Goal: Task Accomplishment & Management: Complete application form

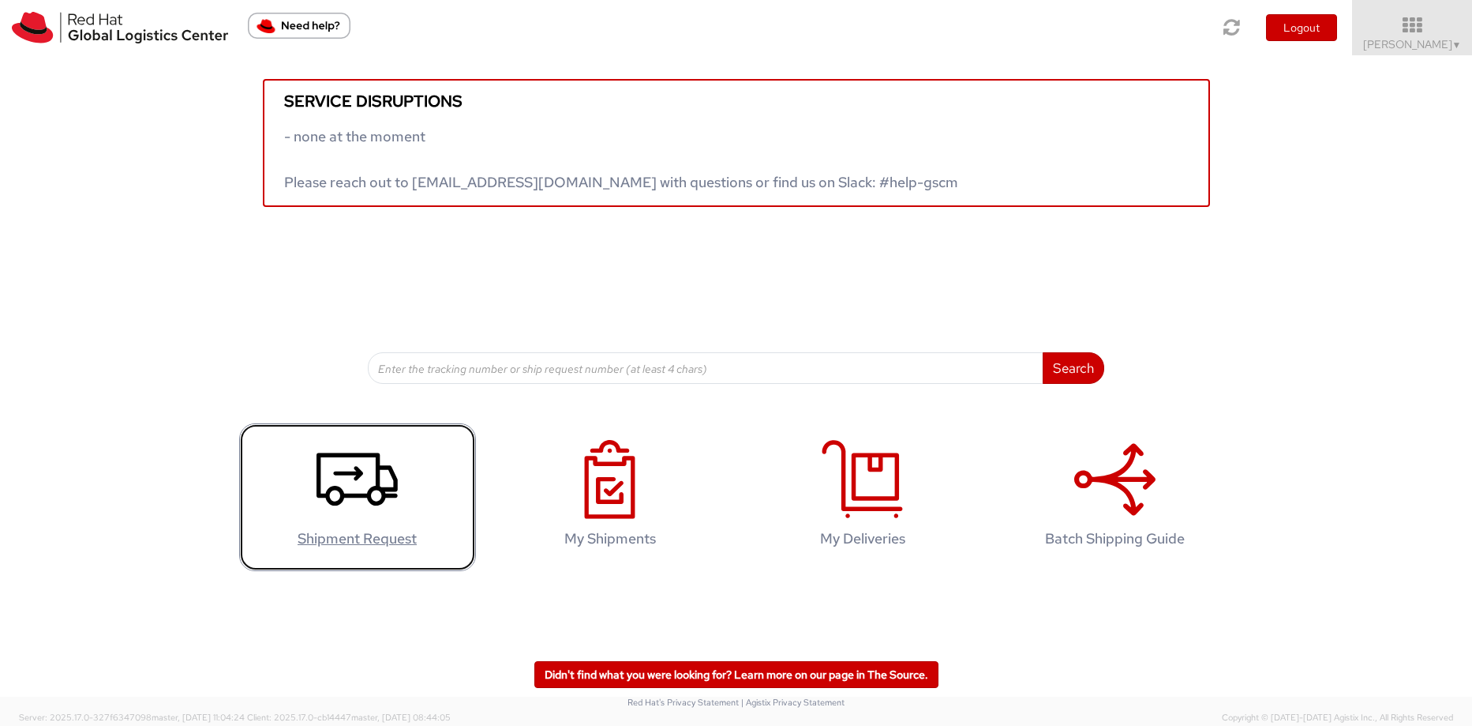
click at [358, 485] on icon at bounding box center [357, 479] width 81 height 79
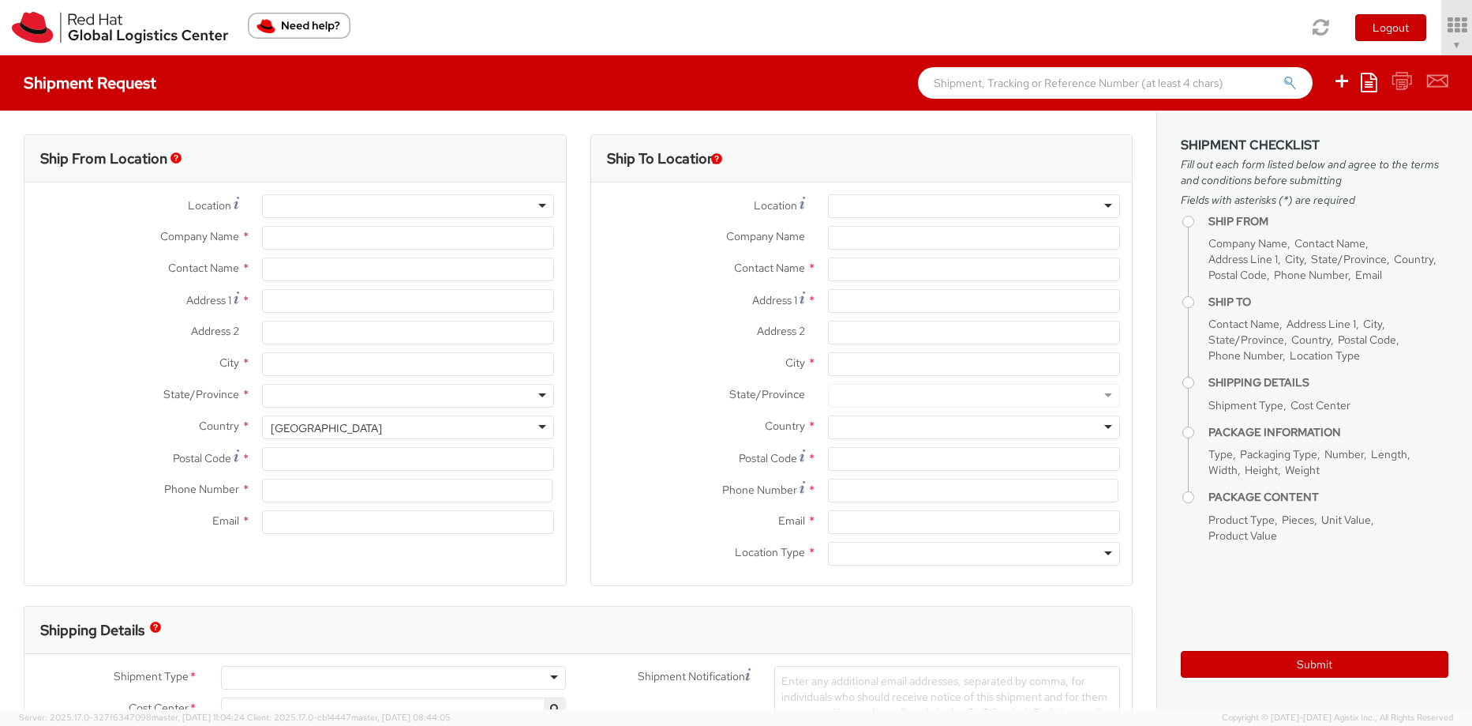
select select "850"
select select
click at [1372, 86] on icon at bounding box center [1369, 82] width 17 height 19
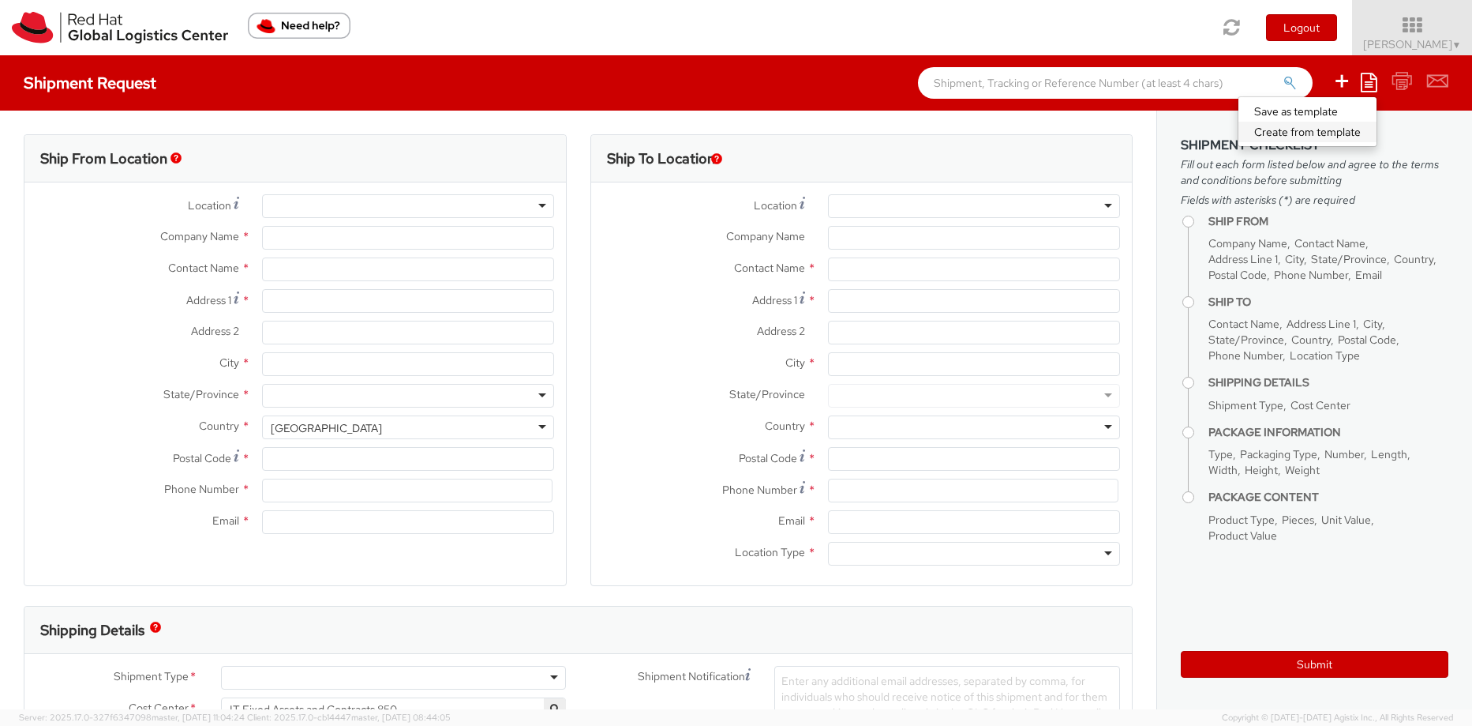
type input "Red Hat, Inc."
type input "[PERSON_NAME]"
type input "[STREET_ADDRESS]"
type input "RALEIGH"
type input "27601"
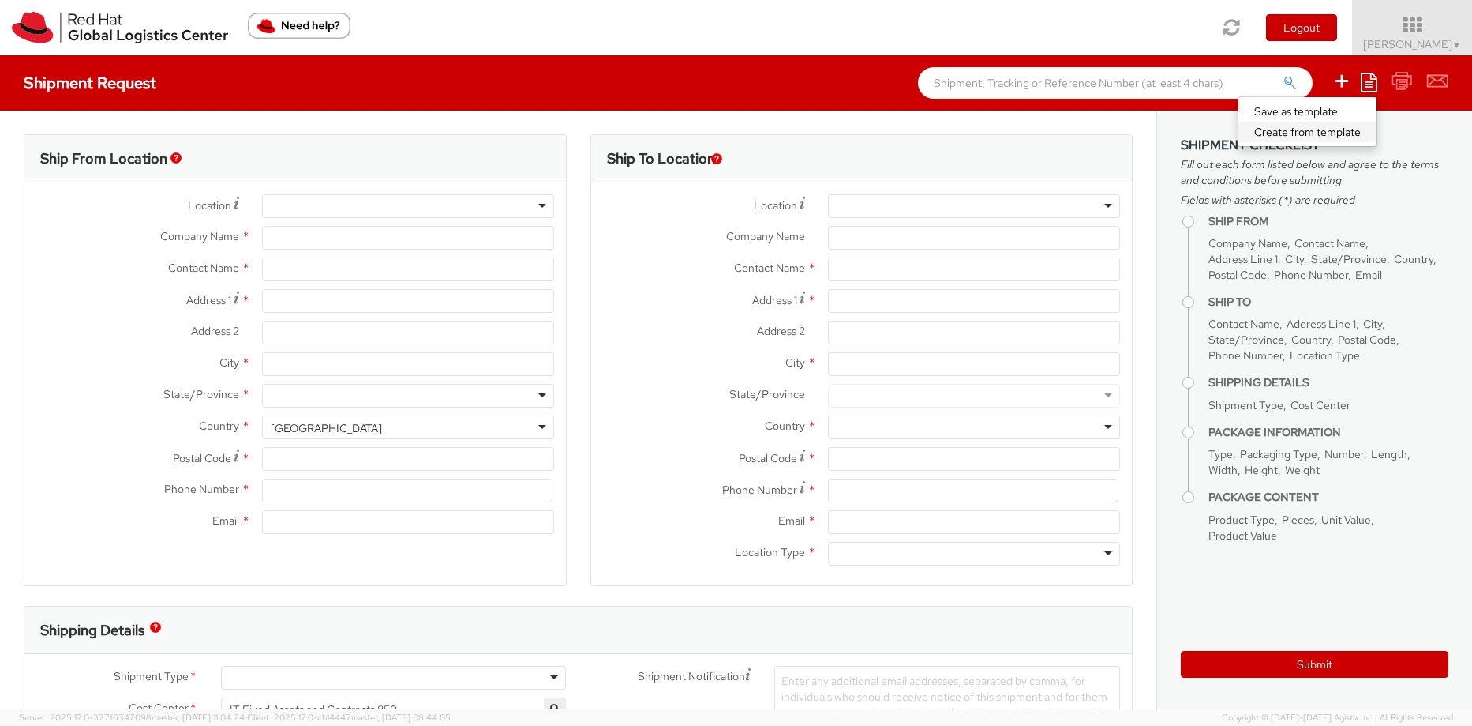
type input "[PHONE_NUMBER]"
type input "[EMAIL_ADDRESS][DOMAIN_NAME]"
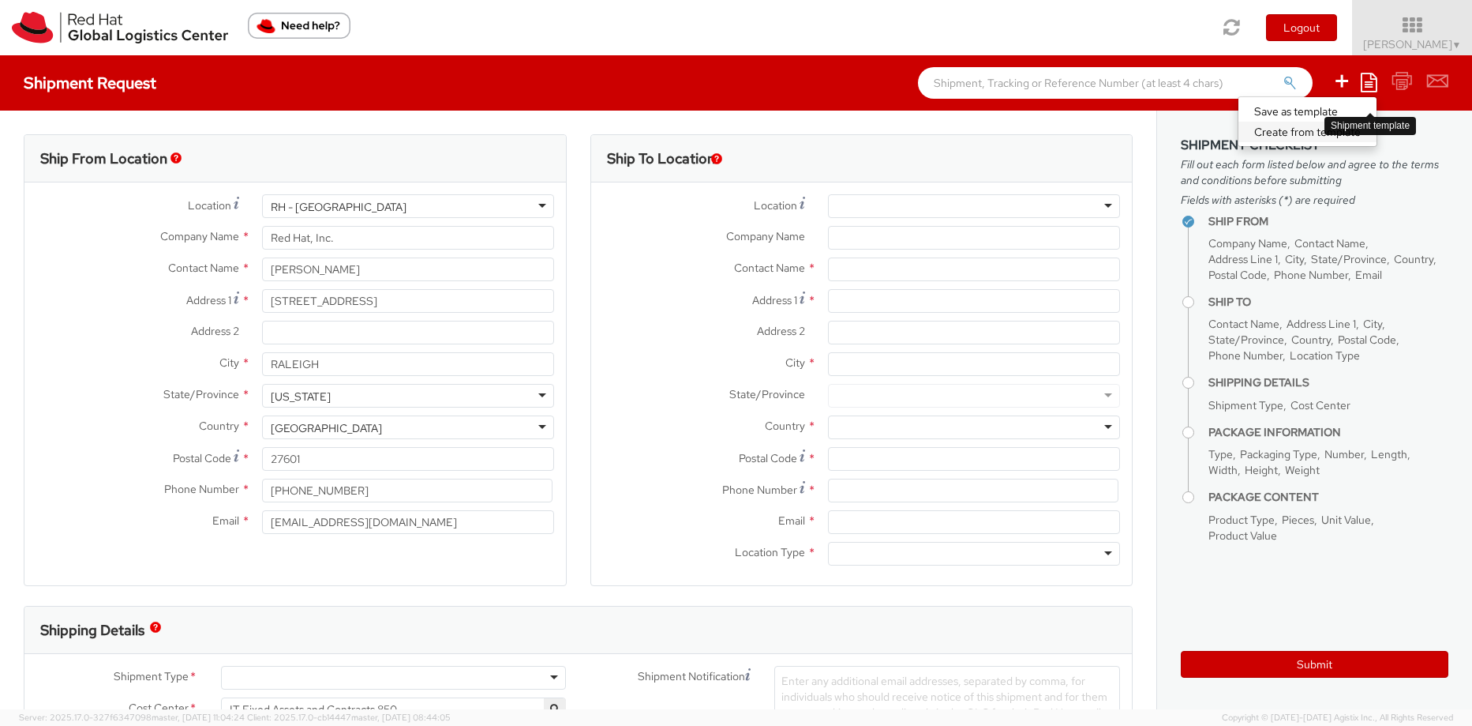
click at [1288, 135] on link "Create from template" at bounding box center [1308, 132] width 138 height 21
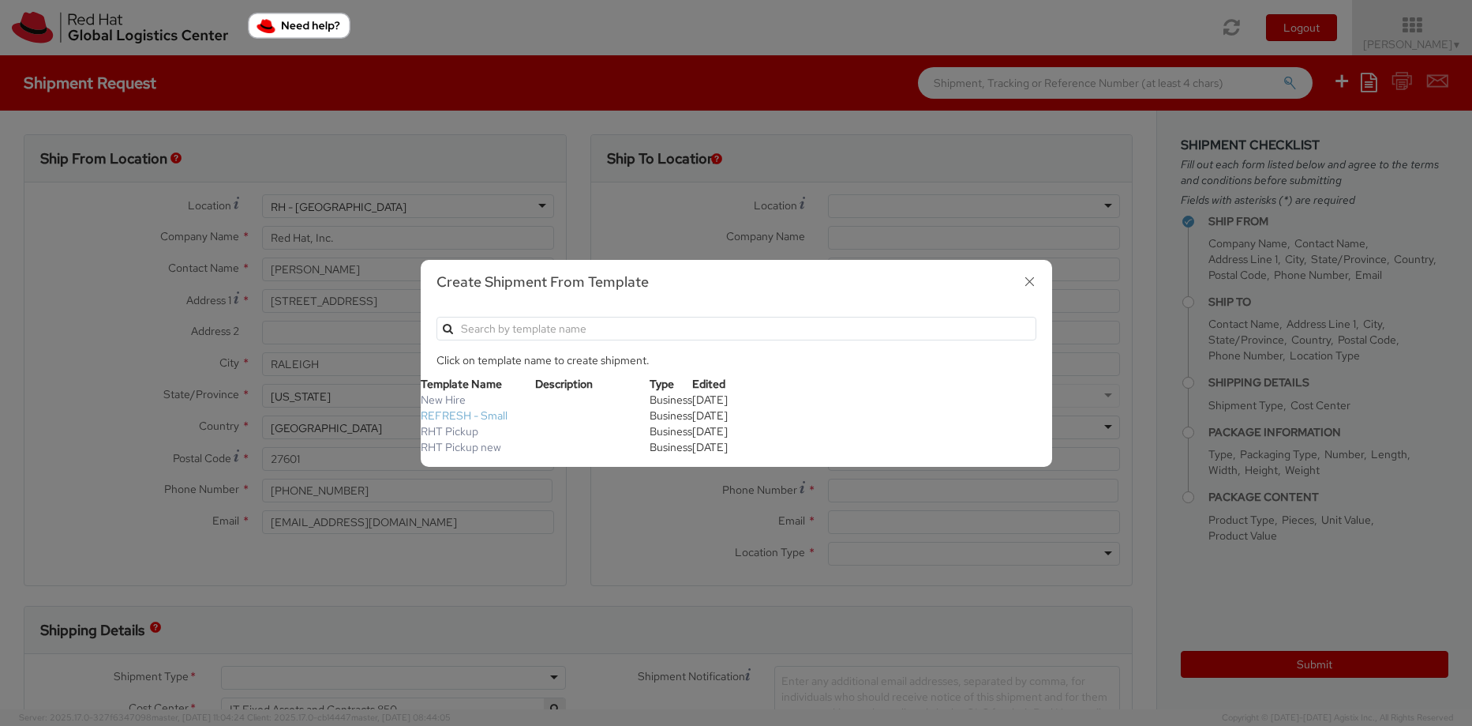
click at [485, 410] on link "REFRESH - Small" at bounding box center [464, 415] width 87 height 14
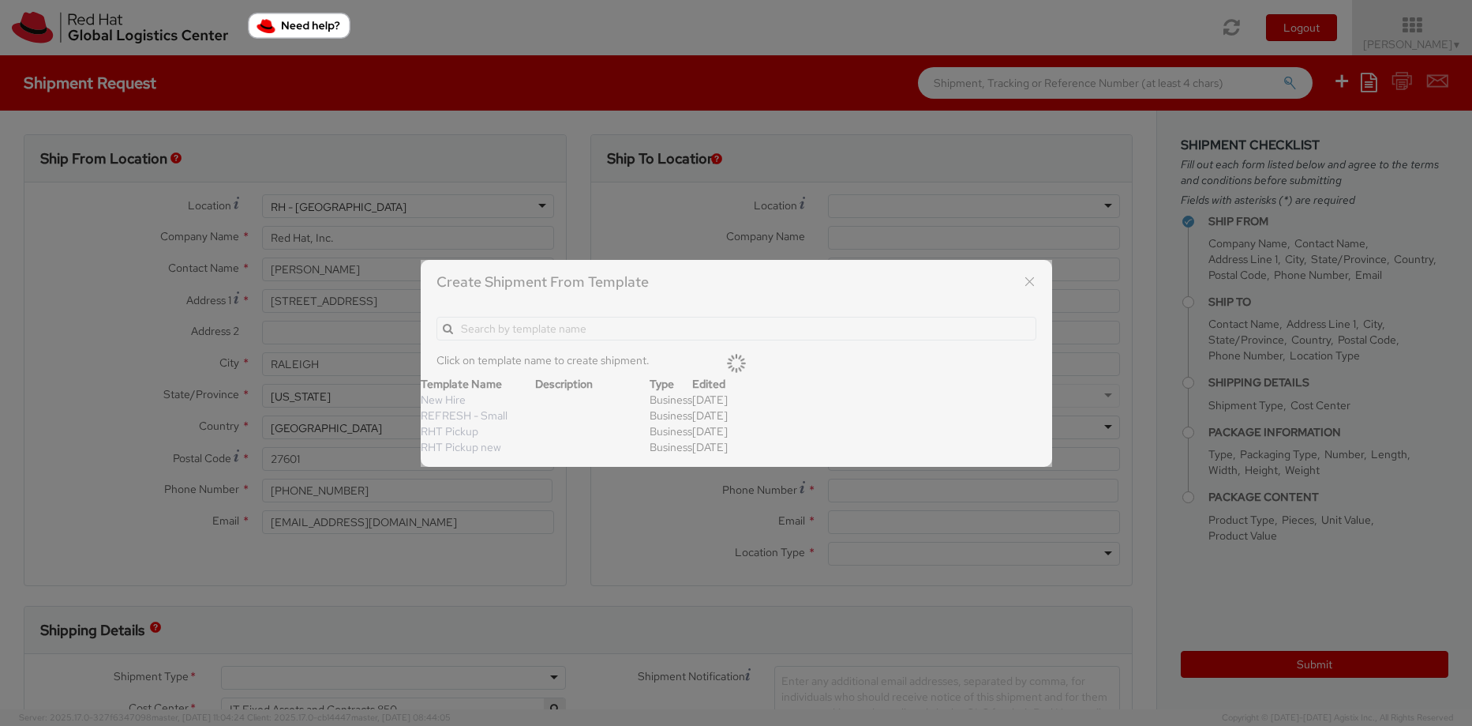
type textarea "Please include return label."
type input "*RPCI*"
select select "LAPTOP"
type input "1"
type input "18"
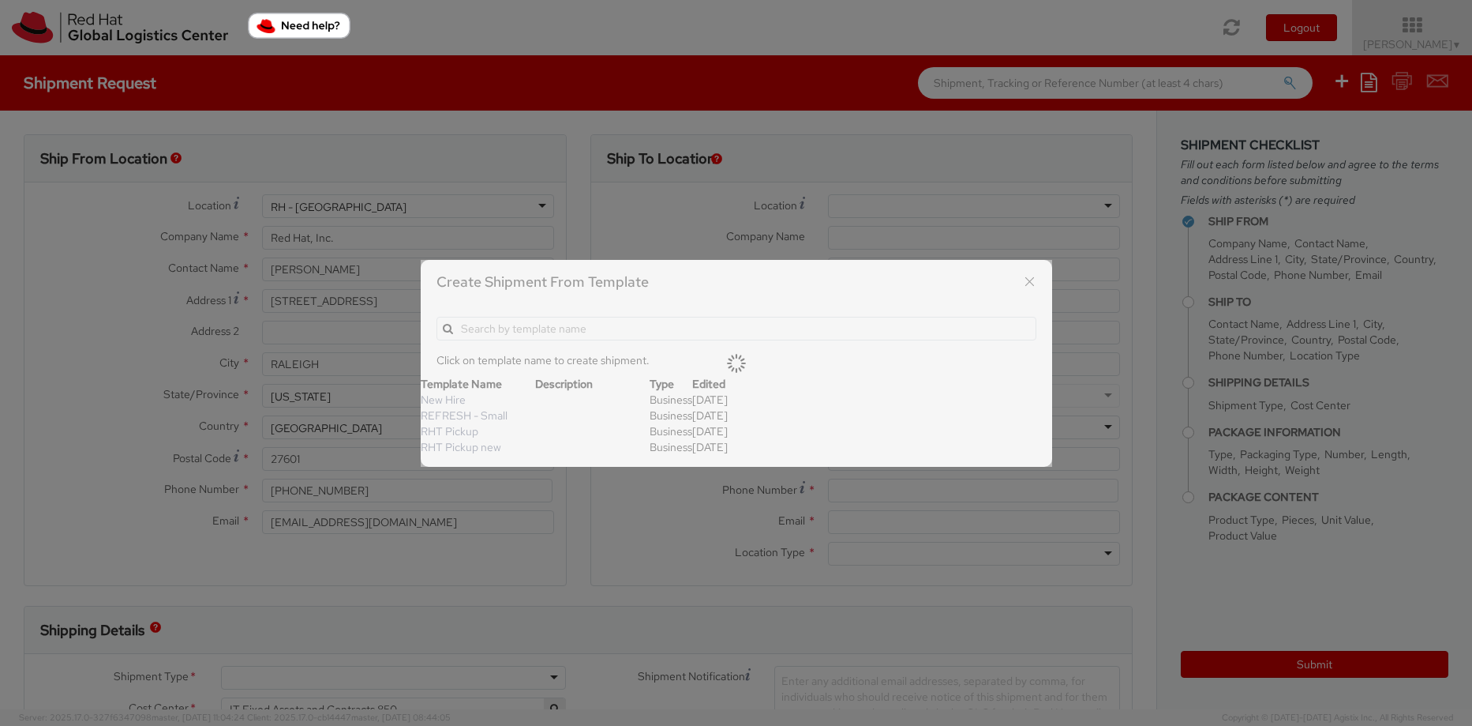
type input "14"
type input "4"
type input "7"
type input "*Laptop Model*"
select select "LAPTOP"
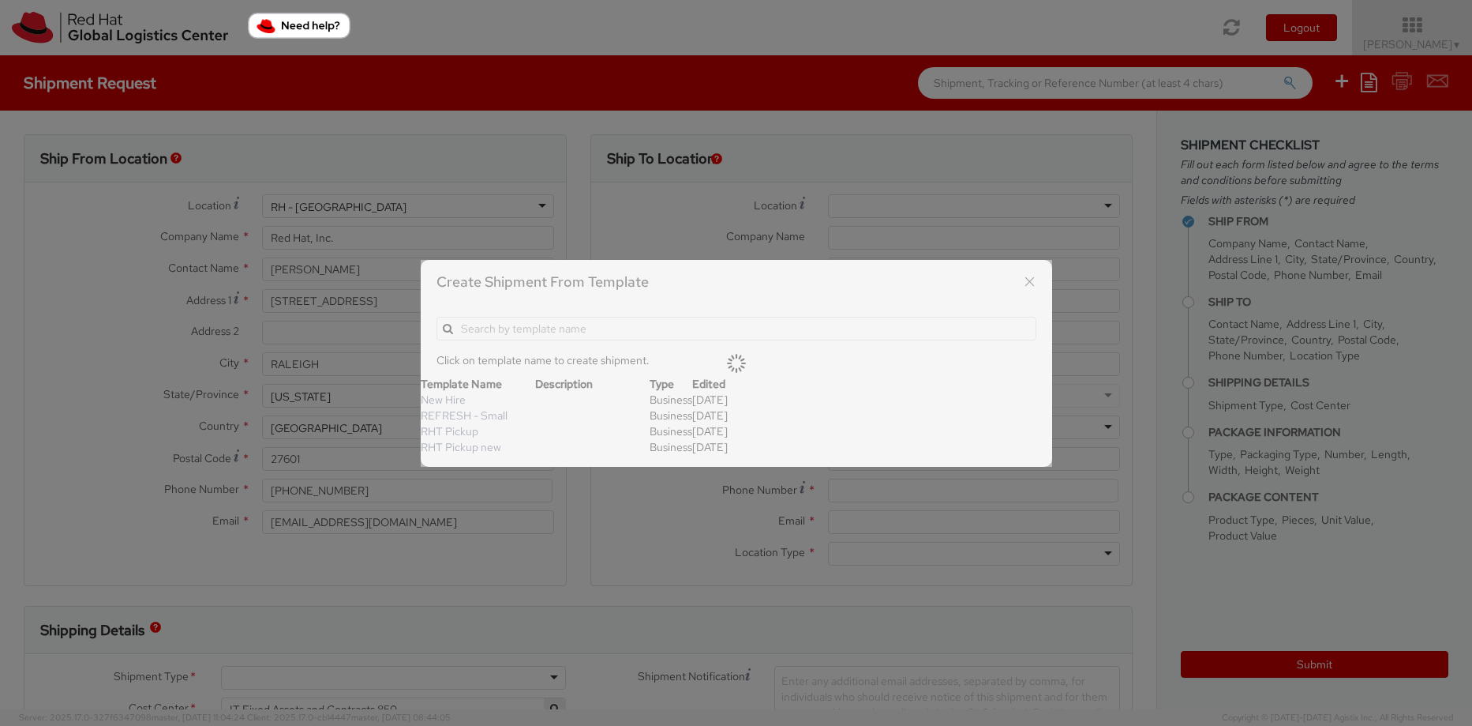
type input "2,000.00"
select select
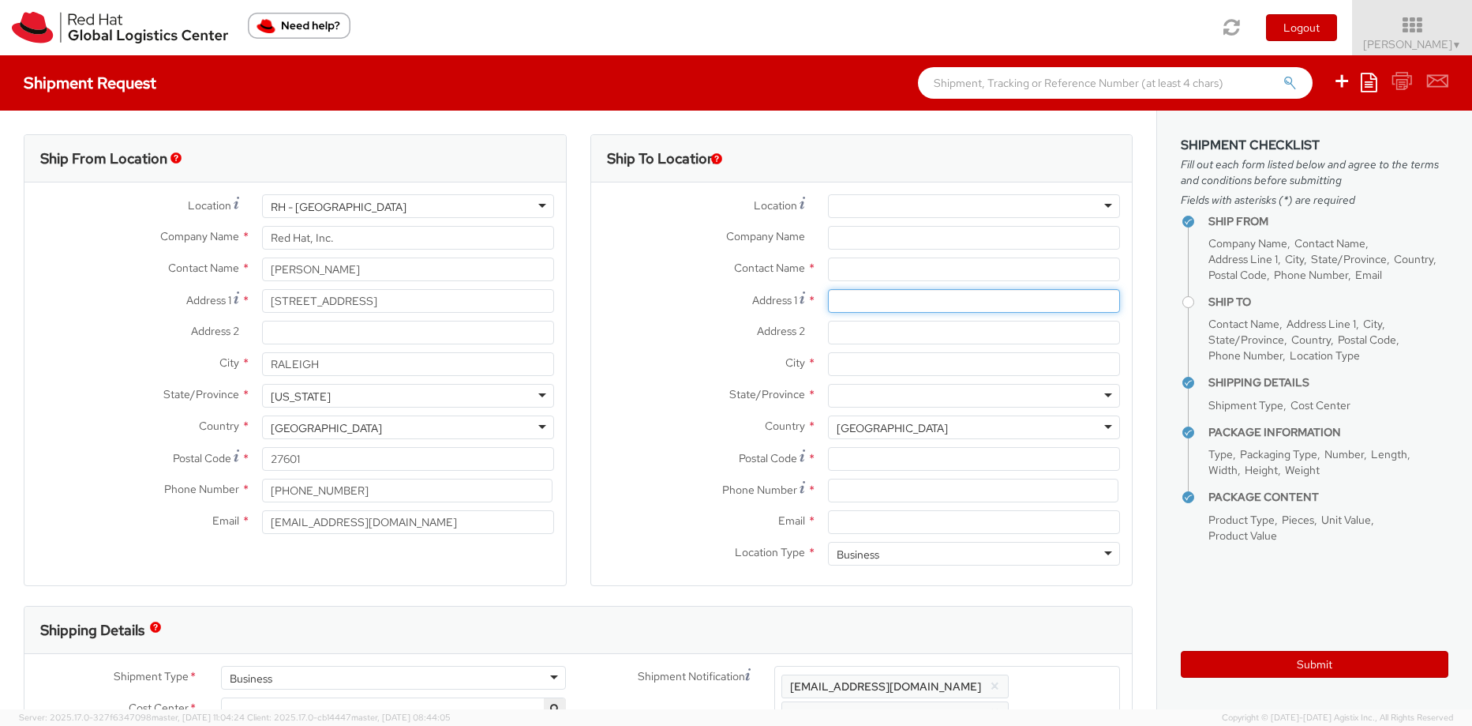
click at [893, 296] on input "Address 1 *" at bounding box center [974, 301] width 292 height 24
paste input "2273 Eagle Perch [PERSON_NAME]"
type input "2273 Eagle Perch [PERSON_NAME]"
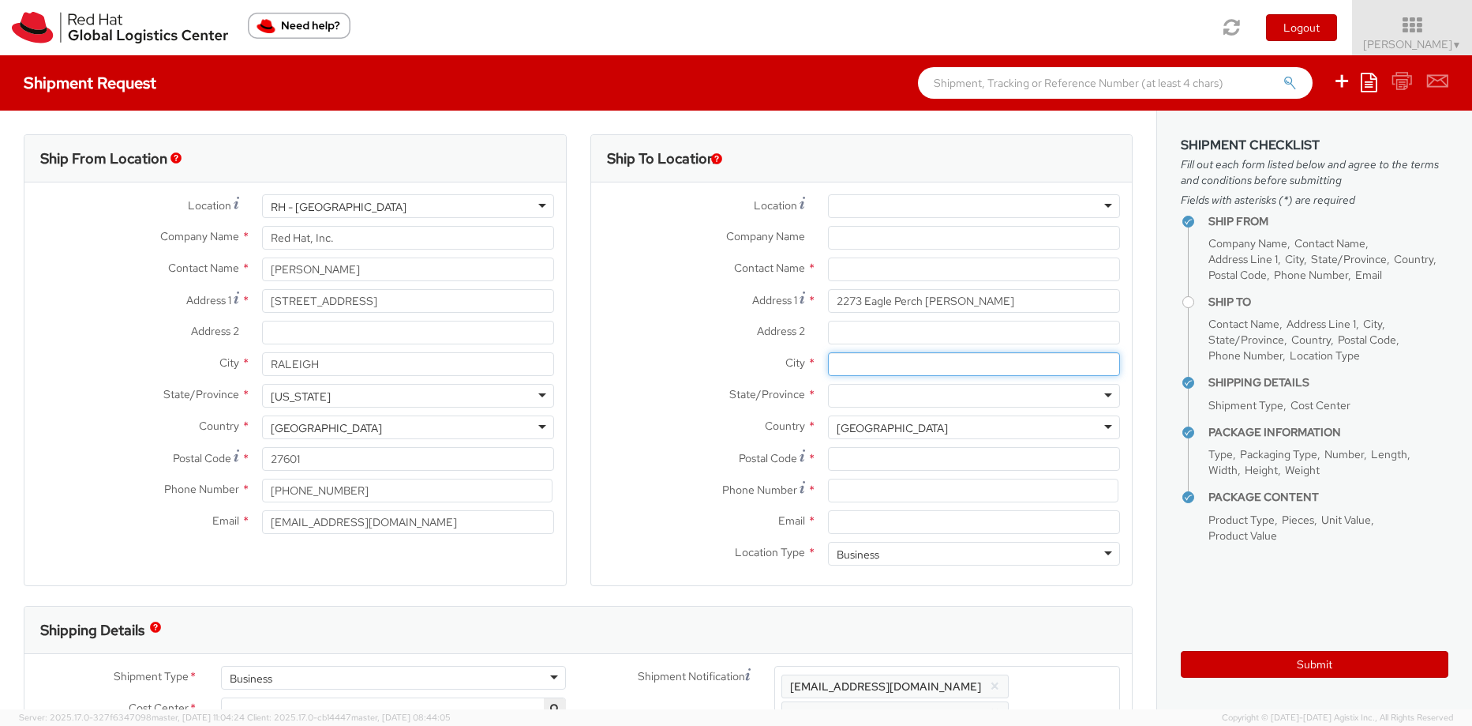
click at [859, 361] on input "City *" at bounding box center [974, 364] width 292 height 24
paste input "[PERSON_NAME][GEOGRAPHIC_DATA]"
type input "[PERSON_NAME][GEOGRAPHIC_DATA]"
click at [857, 388] on div at bounding box center [974, 396] width 292 height 24
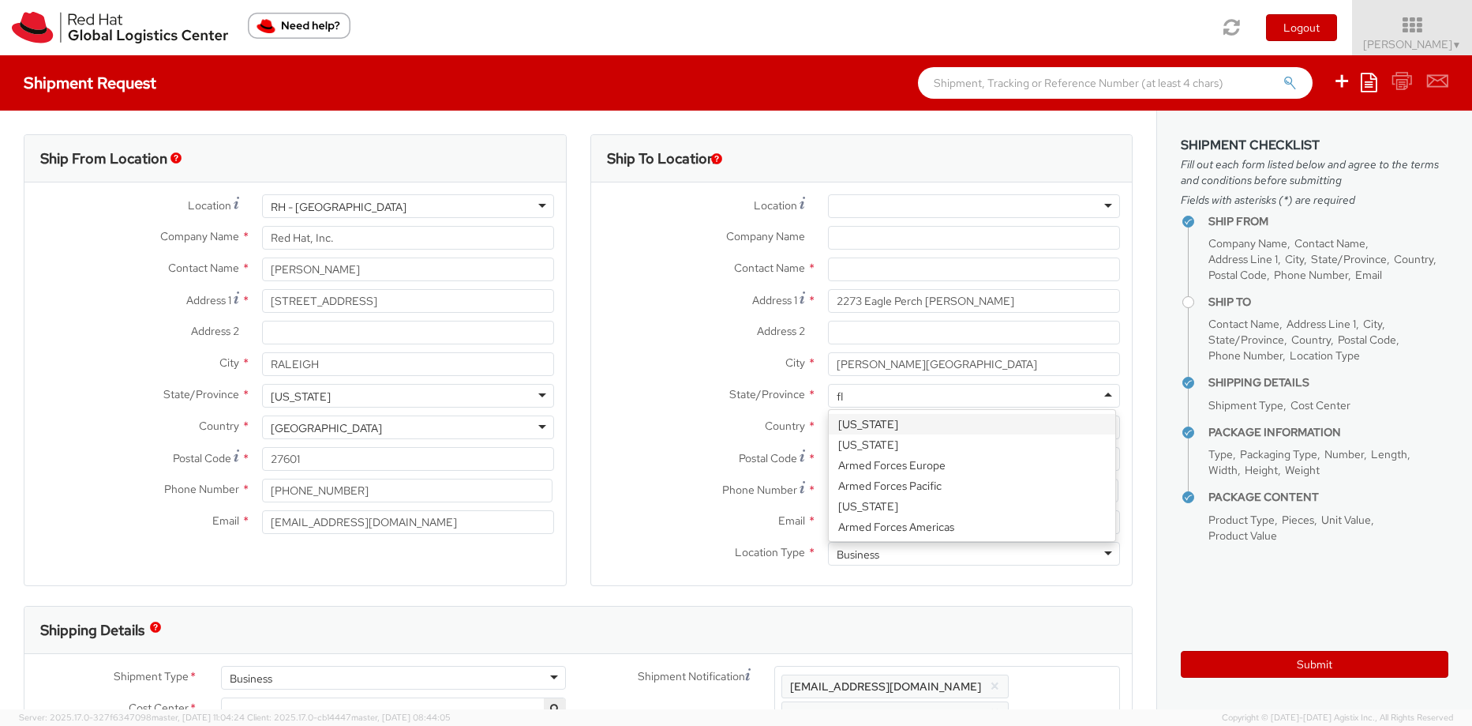
type input "flo"
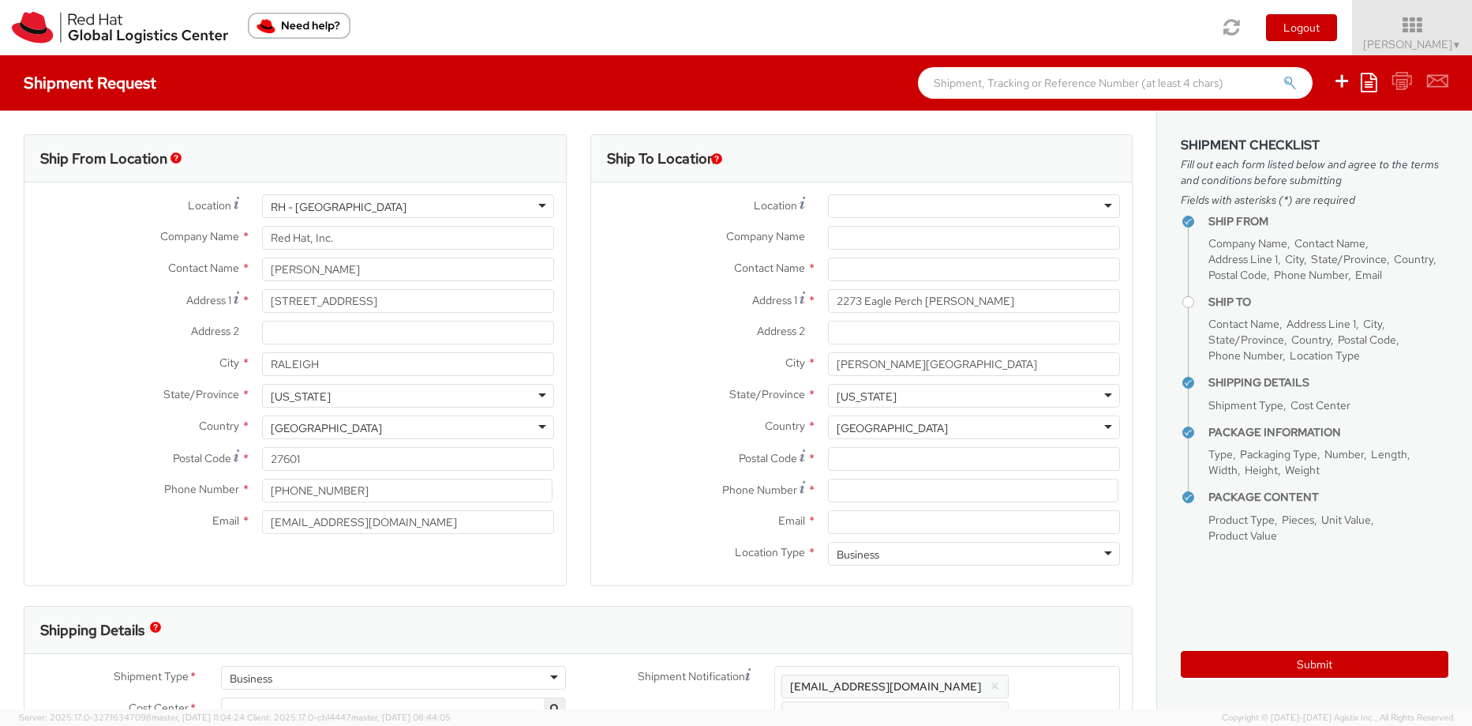
scroll to position [0, 0]
click at [894, 463] on input "Postal Code *" at bounding box center [974, 459] width 292 height 24
click at [898, 459] on input "Postal Code *" at bounding box center [974, 459] width 292 height 24
paste input "32003"
type input "32003"
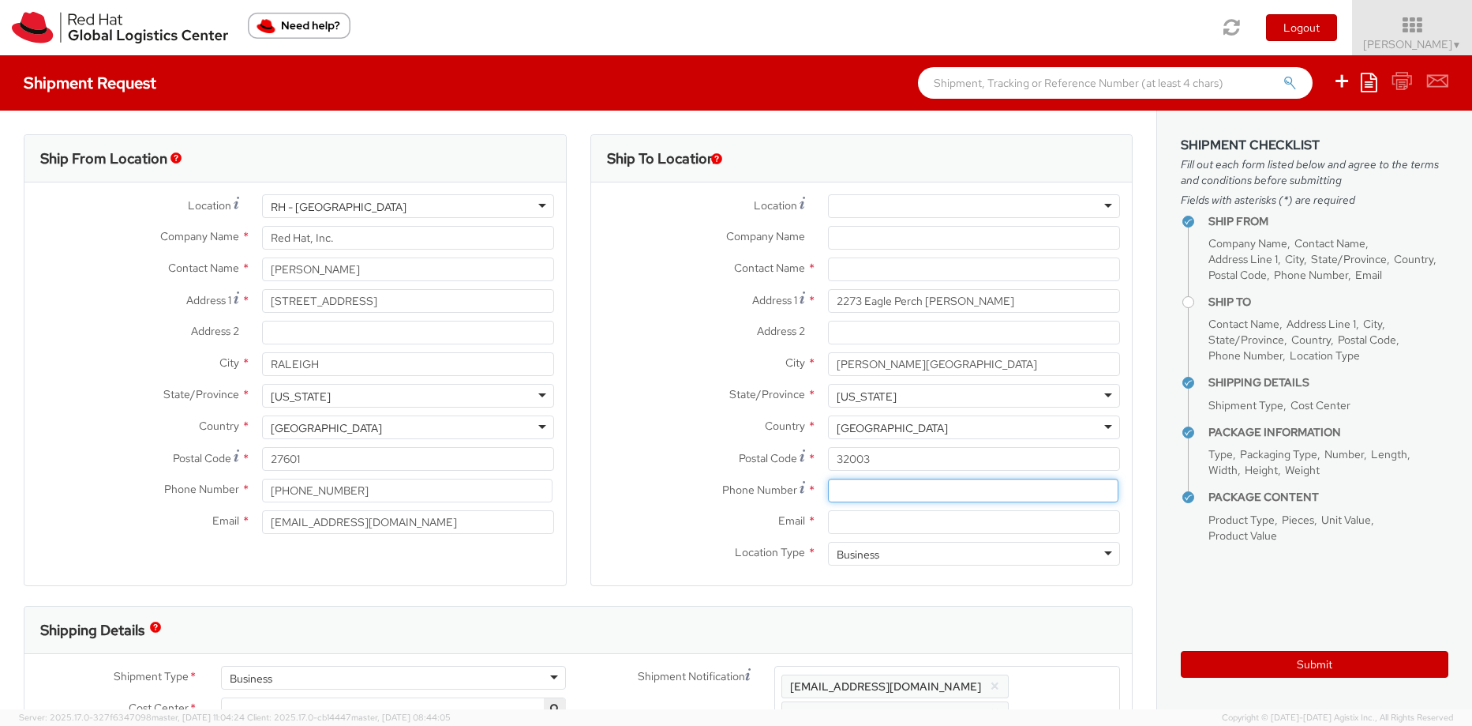
click at [894, 489] on input at bounding box center [973, 490] width 291 height 24
paste input "[PHONE_NUMBER]"
type input "[PHONE_NUMBER]"
click at [861, 518] on input "Email *" at bounding box center [974, 522] width 292 height 24
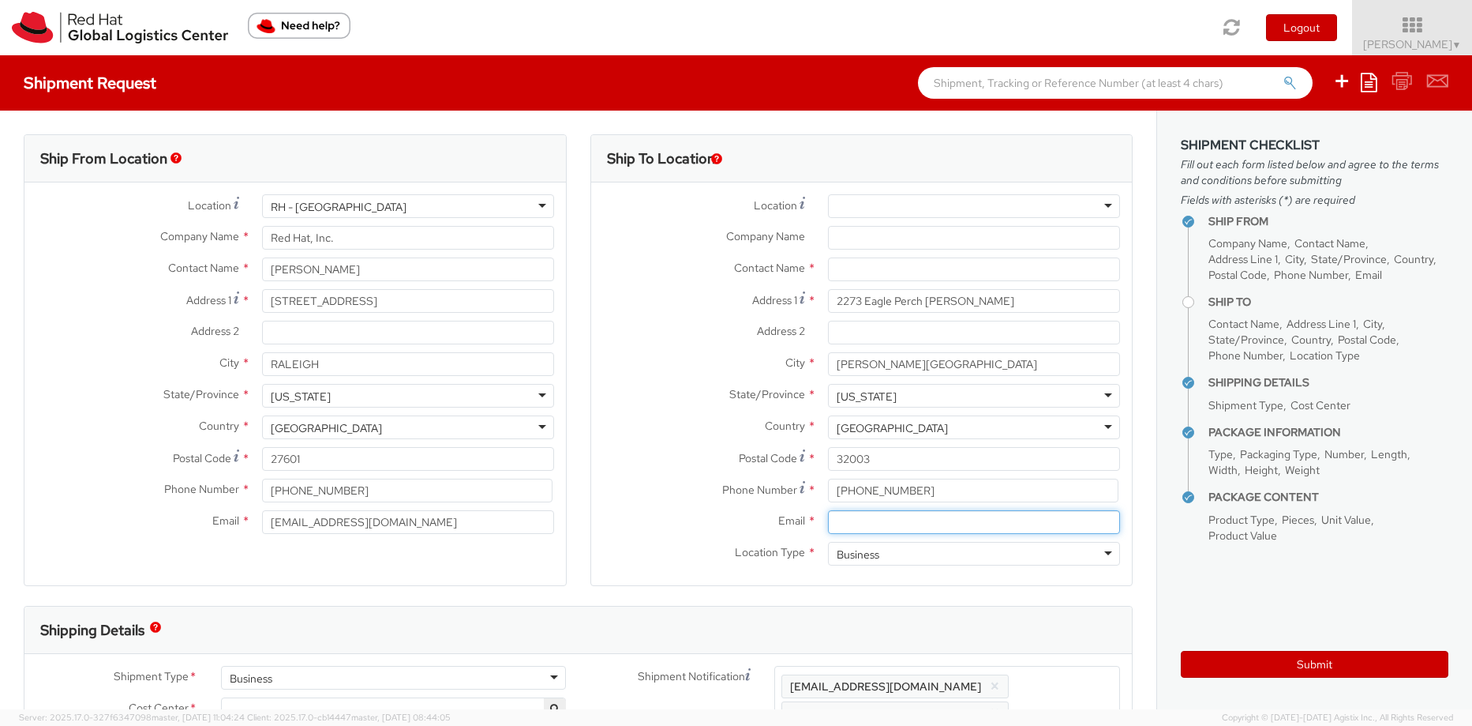
click at [861, 519] on input "Email *" at bounding box center [974, 522] width 292 height 24
paste input "[EMAIL_ADDRESS][DOMAIN_NAME]"
type input "[EMAIL_ADDRESS][DOMAIN_NAME]"
drag, startPoint x: 1067, startPoint y: 682, endPoint x: 1056, endPoint y: 654, distance: 30.1
click at [1067, 682] on span "Enter any additional email addresses, separated by comma, for individuals who s…" at bounding box center [948, 707] width 332 height 63
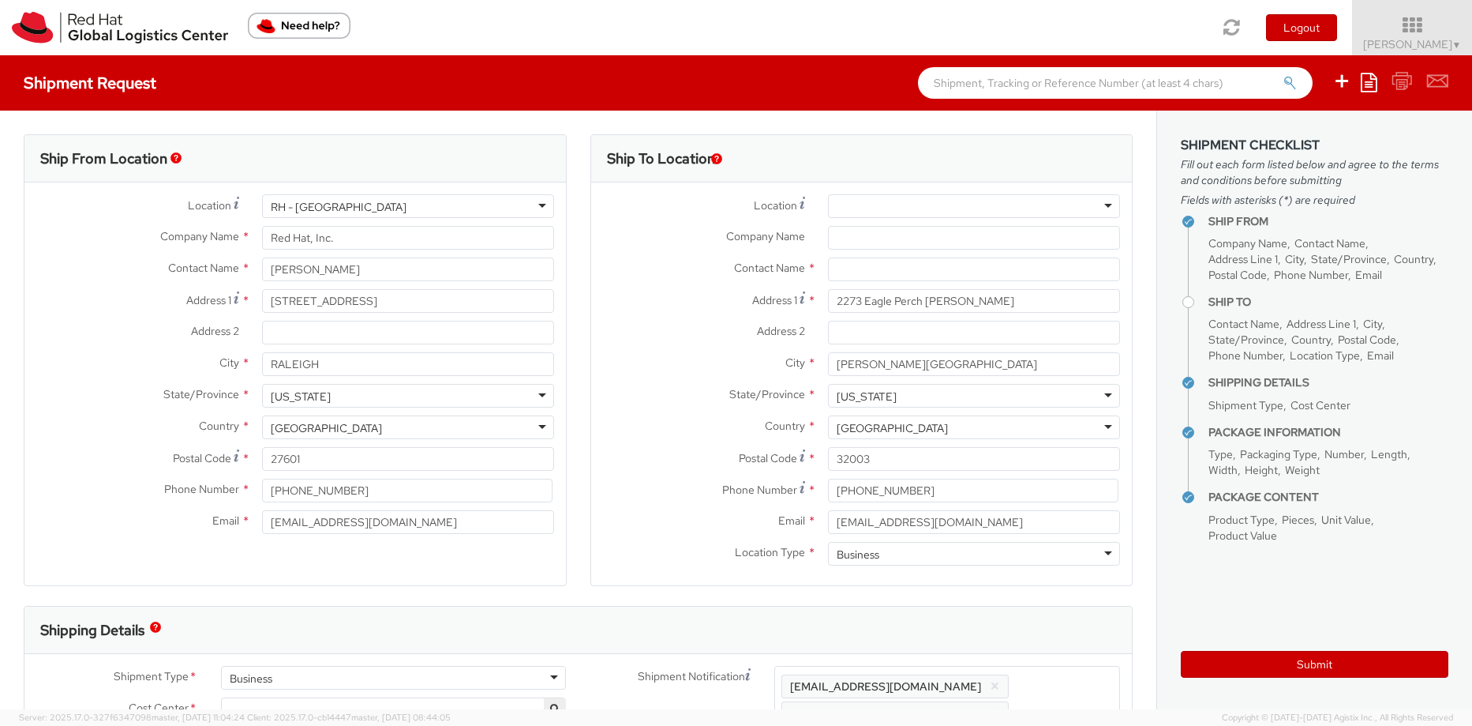
paste input "[EMAIL_ADDRESS][DOMAIN_NAME]"
type input "[EMAIL_ADDRESS][DOMAIN_NAME]"
click at [1047, 639] on div "Shipping Details" at bounding box center [578, 629] width 1108 height 47
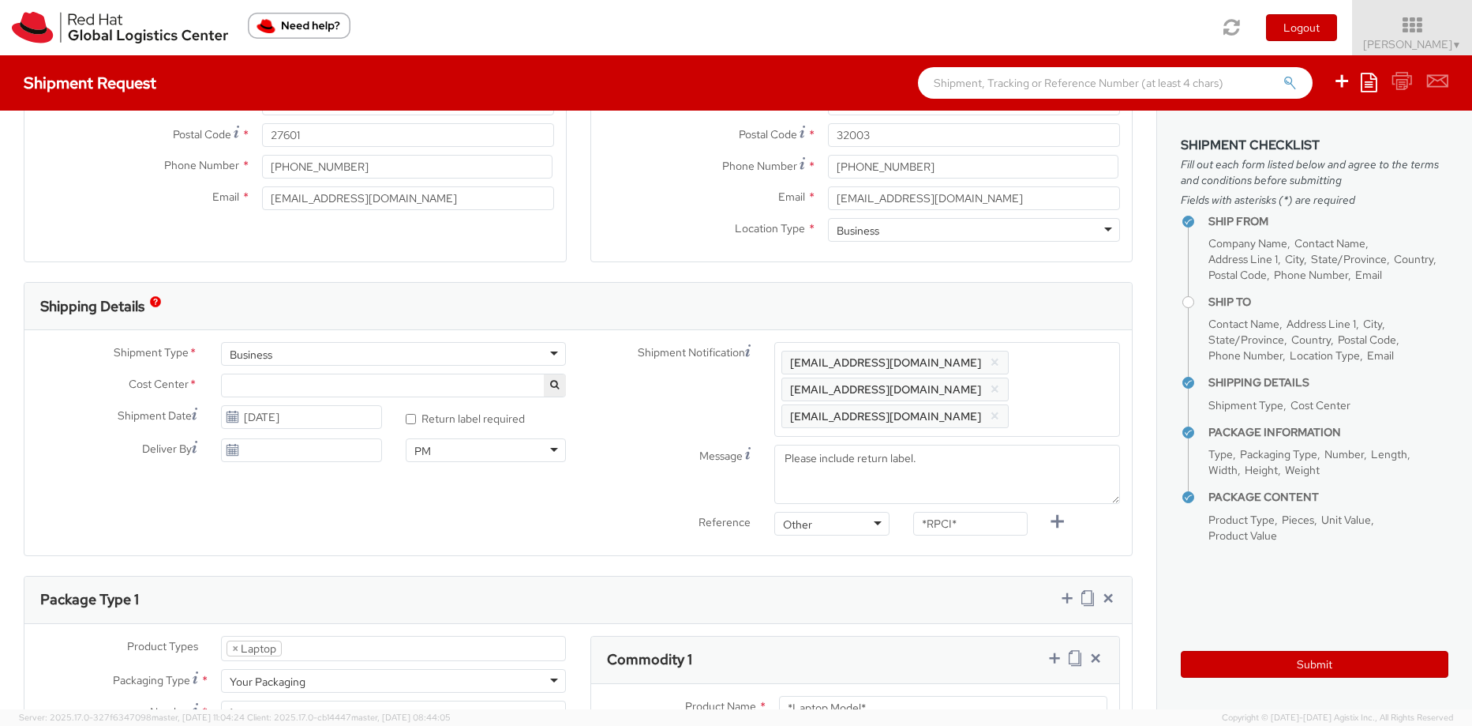
scroll to position [324, 0]
click at [972, 511] on input "*RPCI*" at bounding box center [970, 523] width 114 height 24
paste input "RPCI0078383"
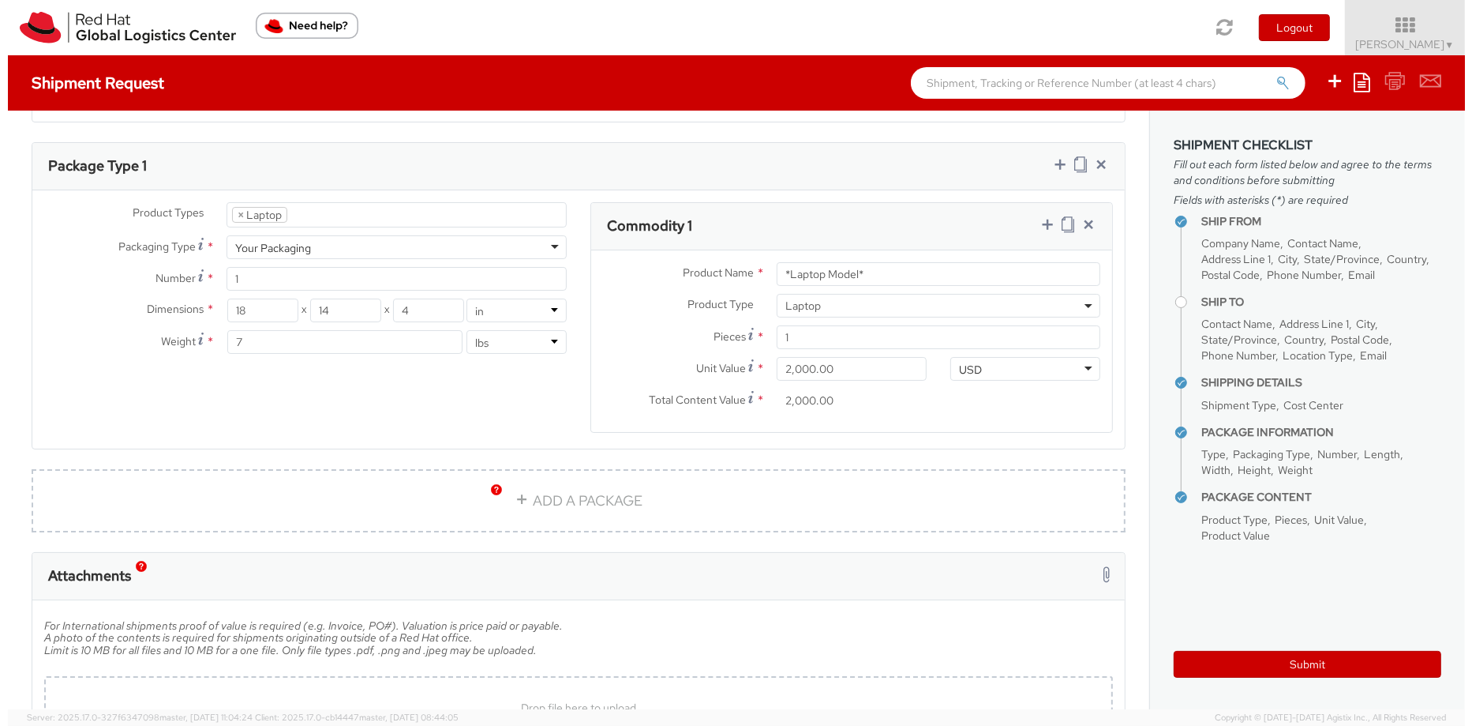
scroll to position [727, 0]
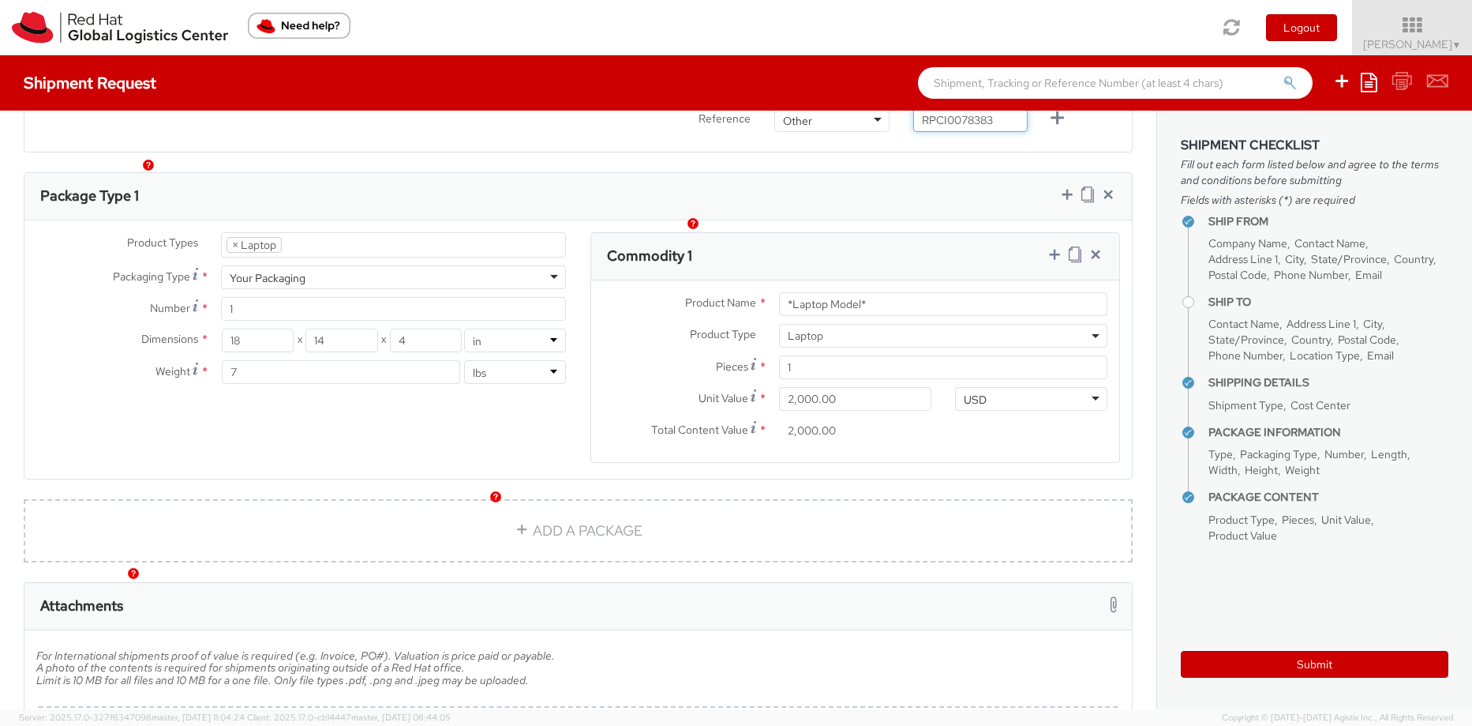
type input "RPCI0078383"
click at [872, 292] on input "*Laptop Model*" at bounding box center [943, 304] width 328 height 24
paste input "MAINSTREAM - Apple MacBook Air 15""
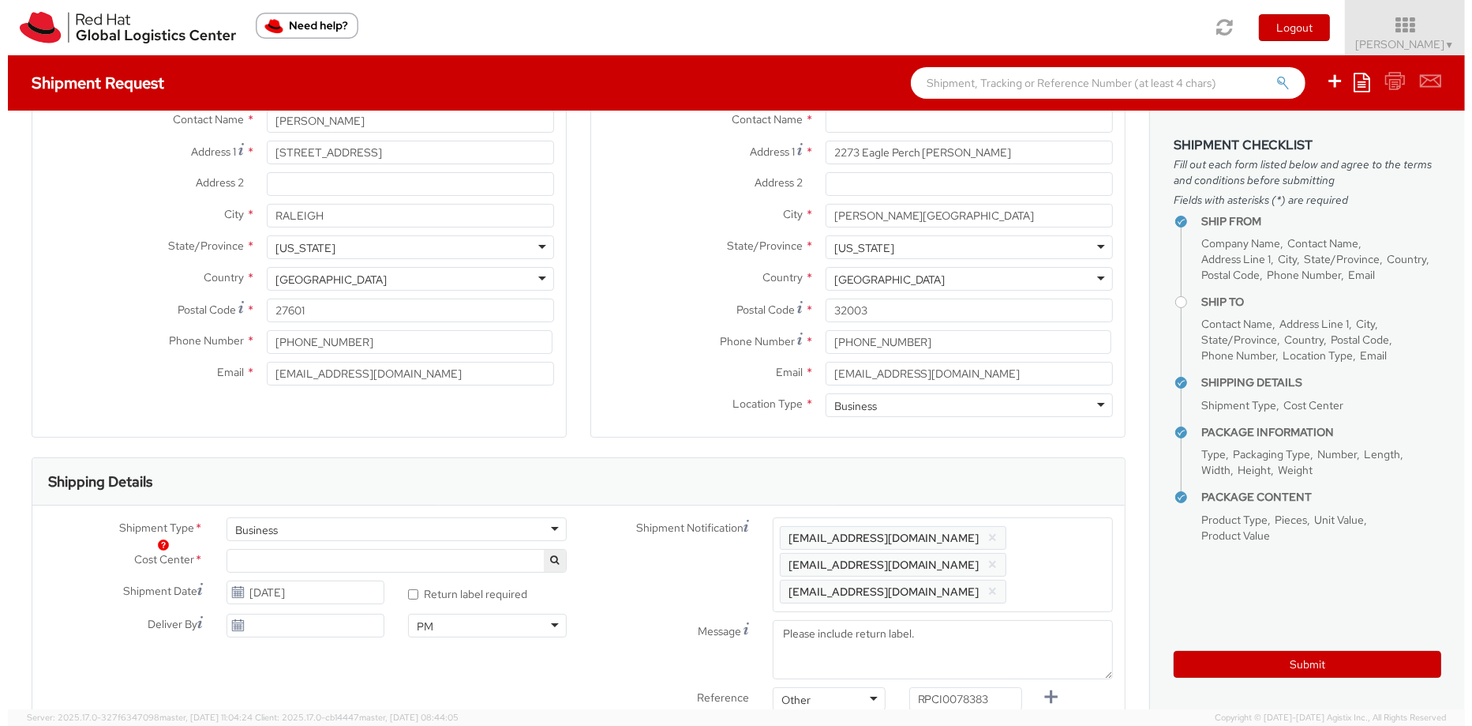
scroll to position [0, 0]
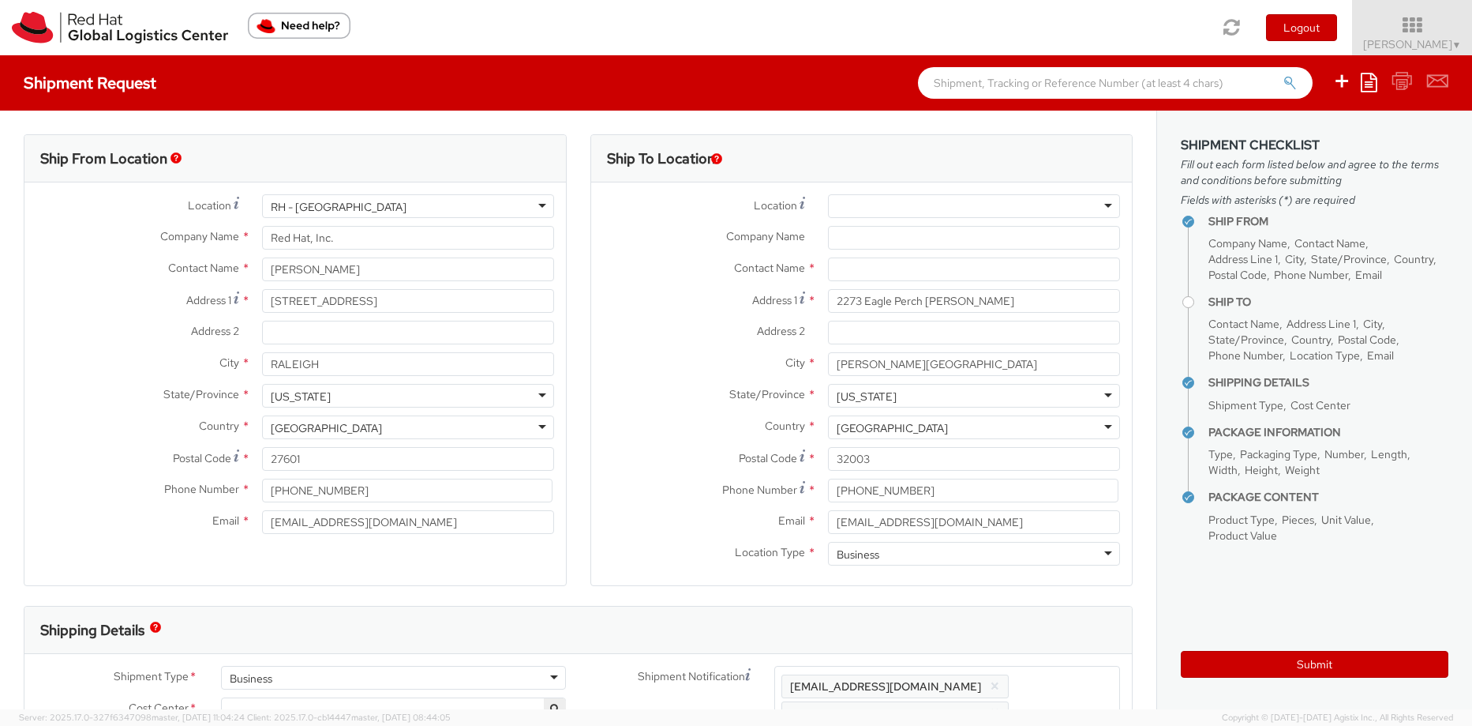
type input "MAINSTREAM - Apple MacBook Air 15""
click at [852, 258] on input "text" at bounding box center [974, 269] width 292 height 24
paste input "[PERSON_NAME]"
type input "[PERSON_NAME]"
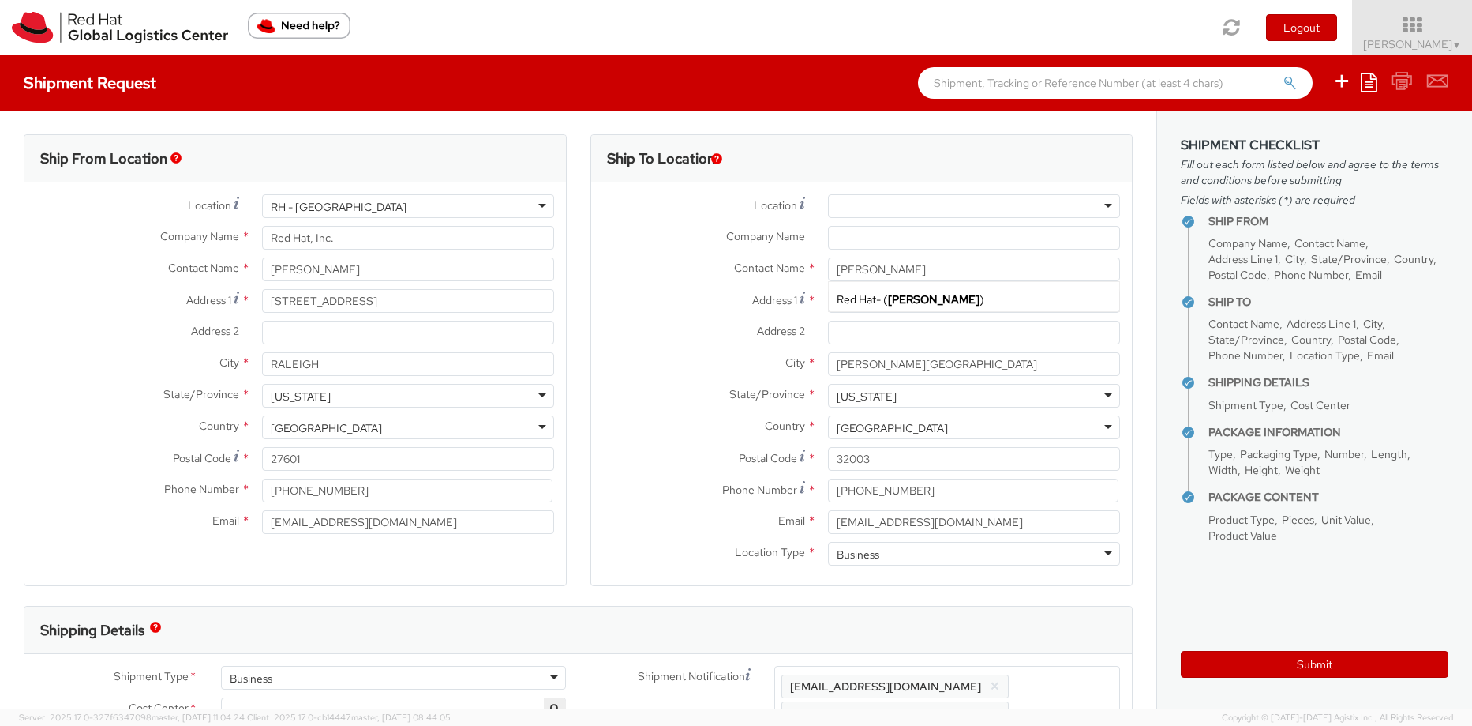
click at [599, 447] on label "Postal Code *" at bounding box center [704, 457] width 226 height 21
click at [828, 447] on input "32003" at bounding box center [974, 459] width 292 height 24
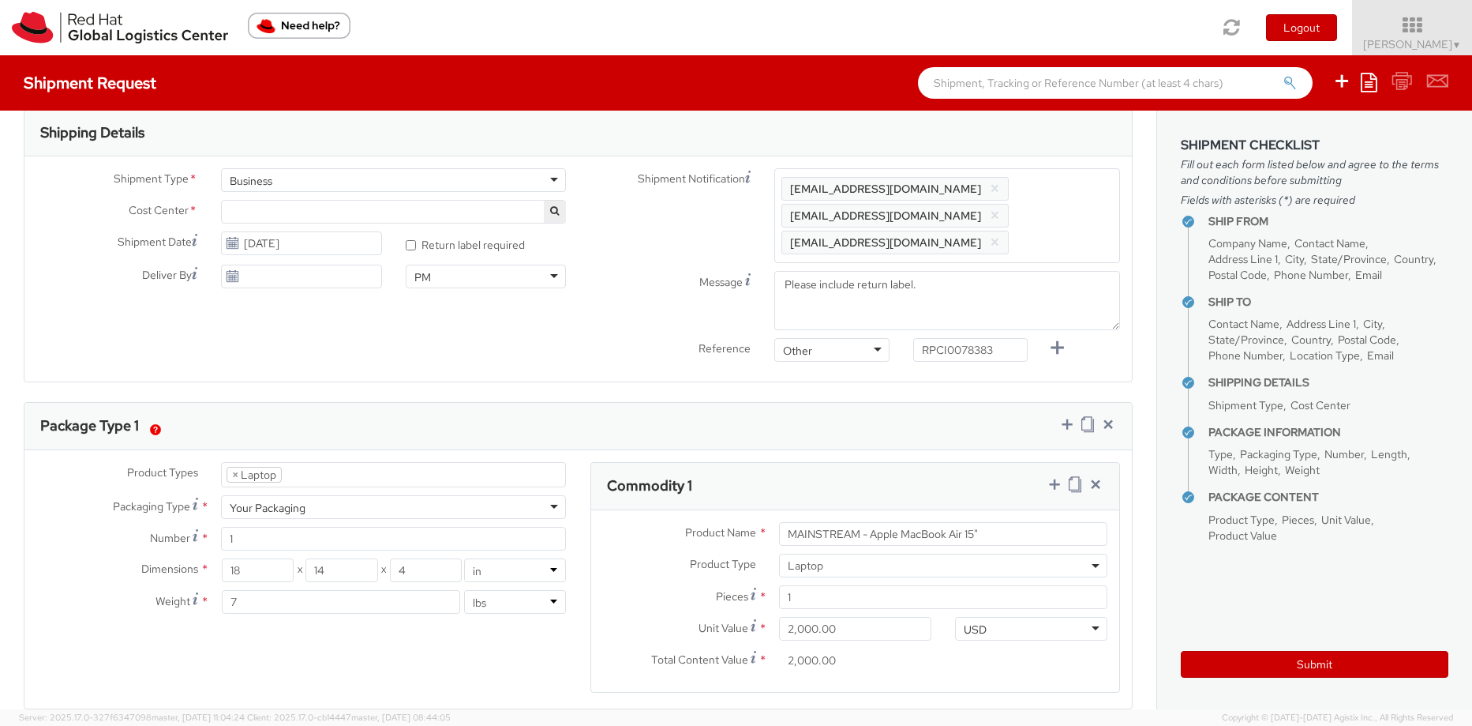
scroll to position [500, 0]
click at [1216, 659] on button "Submit" at bounding box center [1315, 664] width 268 height 27
type input "[PERSON_NAME]"
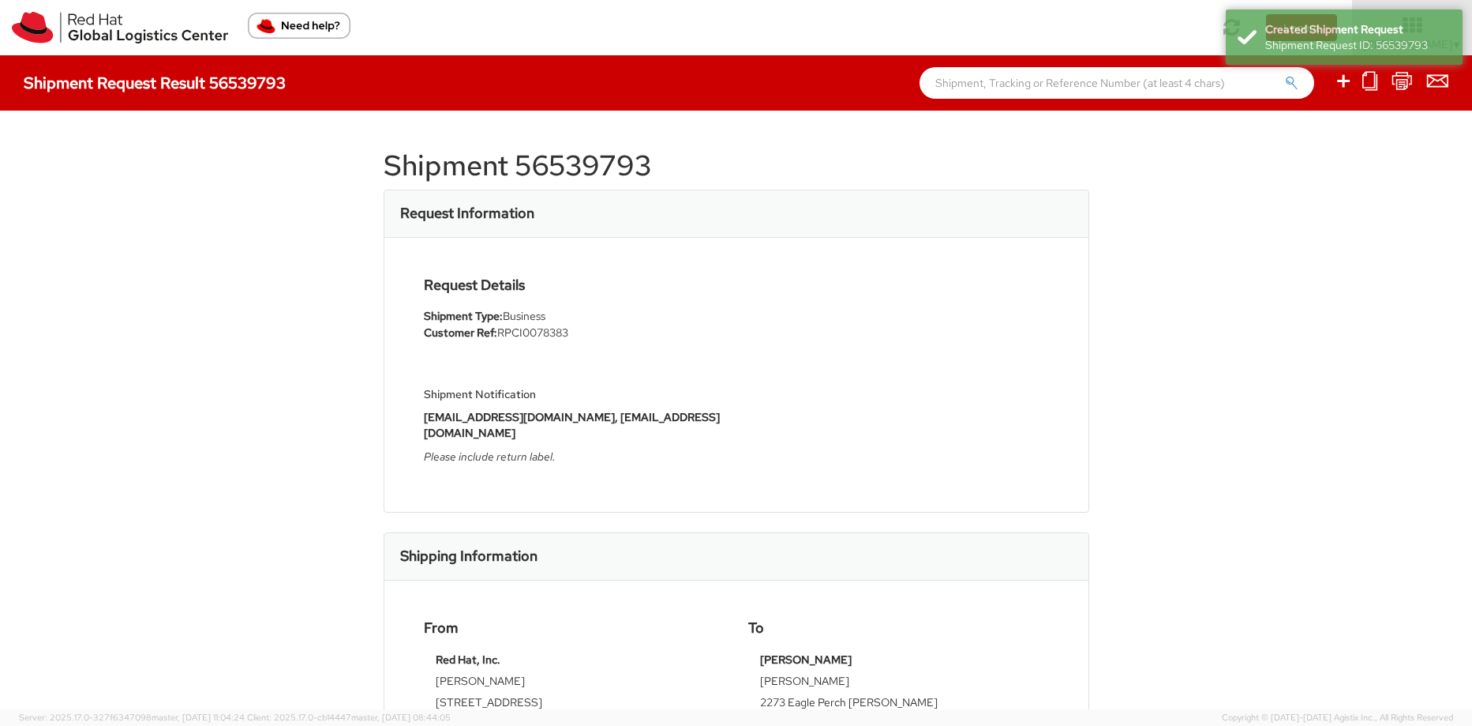
click at [583, 182] on h1 "Shipment 56539793" at bounding box center [737, 166] width 706 height 32
click at [583, 181] on h1 "Shipment 56539793" at bounding box center [737, 166] width 706 height 32
copy h1 "56539793"
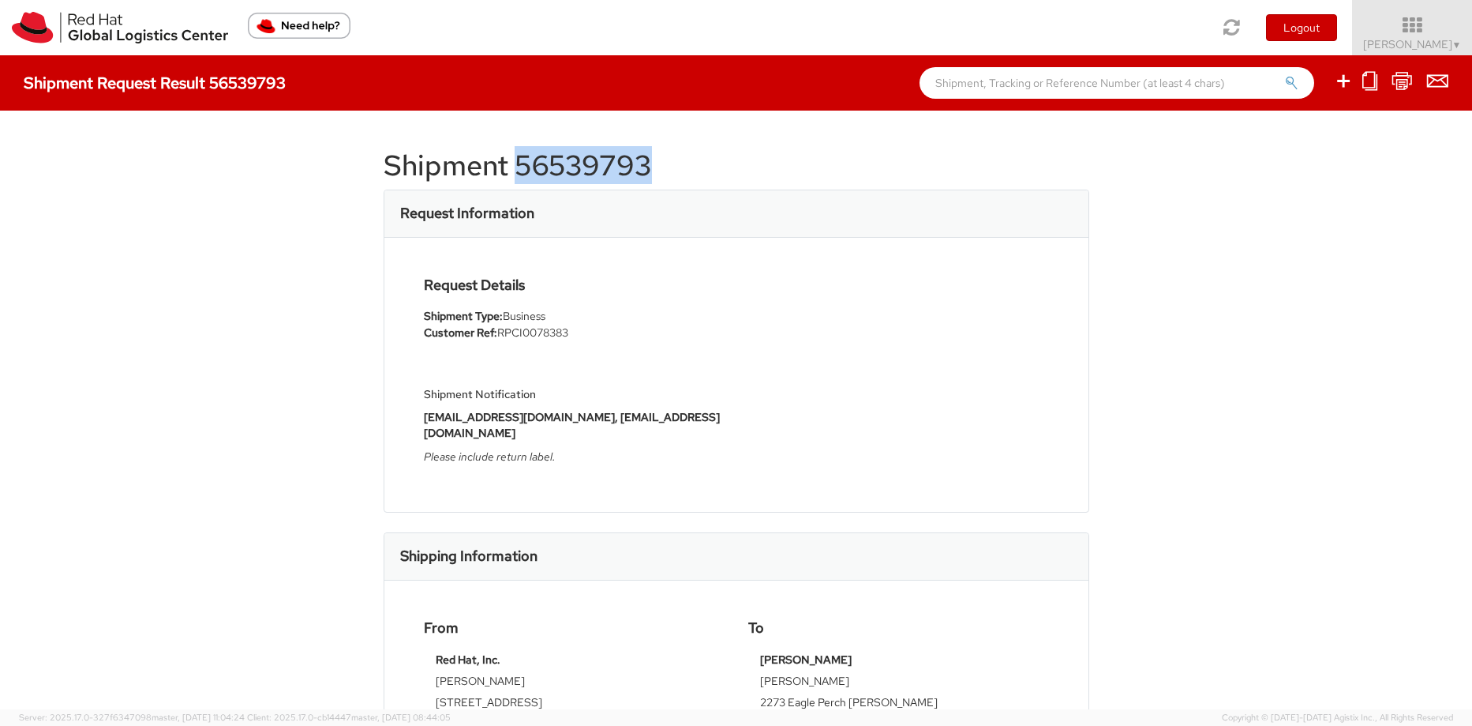
click at [558, 172] on h1 "Shipment 56539793" at bounding box center [737, 166] width 706 height 32
copy h1 "56539793"
